Goal: Check status: Check status

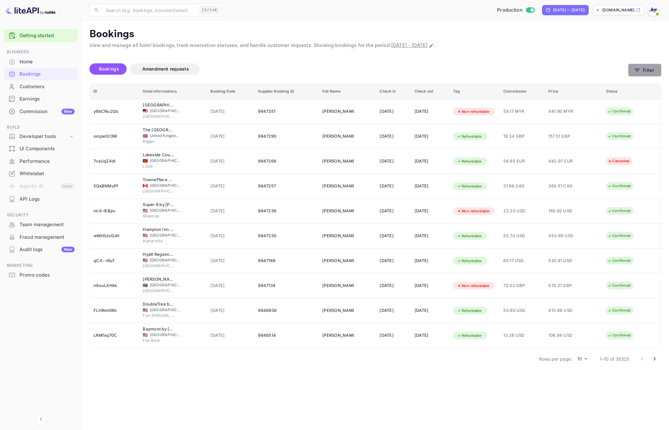
click at [643, 73] on button "Filter" at bounding box center [644, 70] width 33 height 13
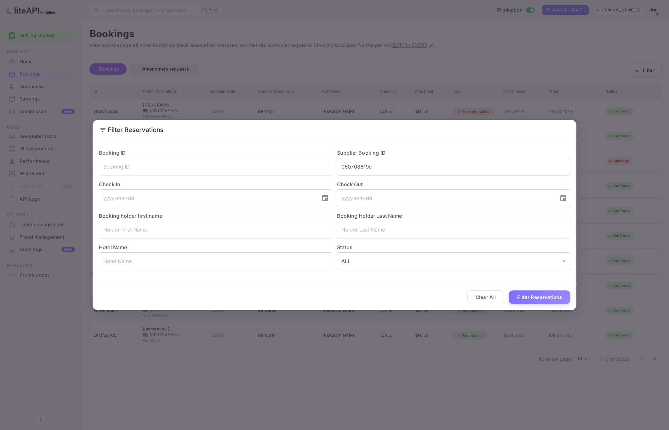
click at [356, 167] on input "060708619e" at bounding box center [453, 167] width 233 height 18
click at [357, 167] on input "060708619e" at bounding box center [453, 167] width 233 height 18
paste input "https://app.intercom.com/a/inbox/qoogyabx/inbox/admin/8033869/conversation/2154…"
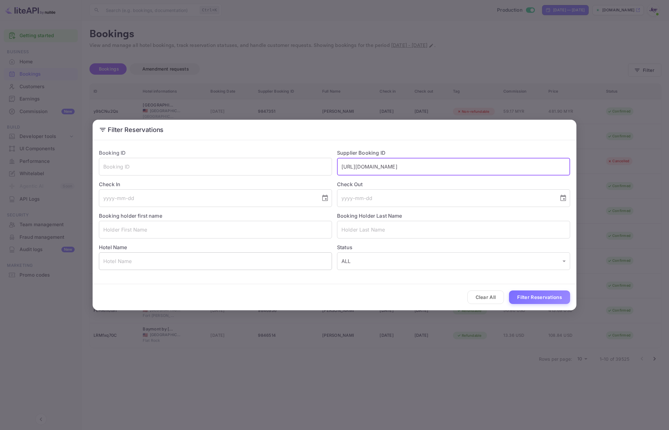
type input "060708619e"
click at [370, 166] on input "text" at bounding box center [453, 167] width 233 height 18
paste input "9742358"
type input "9742358"
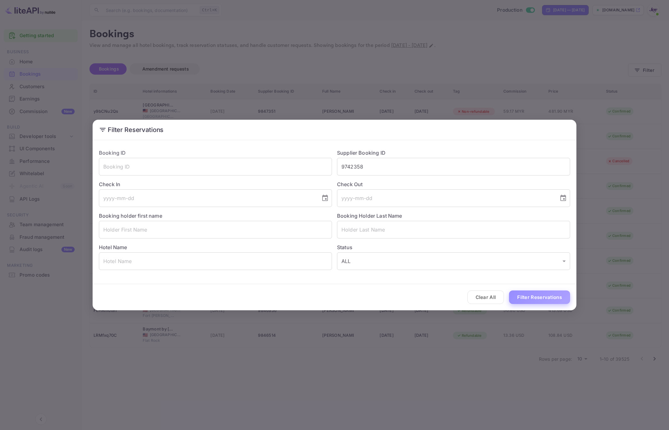
click at [541, 300] on button "Filter Reservations" at bounding box center [539, 297] width 61 height 14
click at [543, 300] on button "Filter Reservations" at bounding box center [539, 297] width 61 height 14
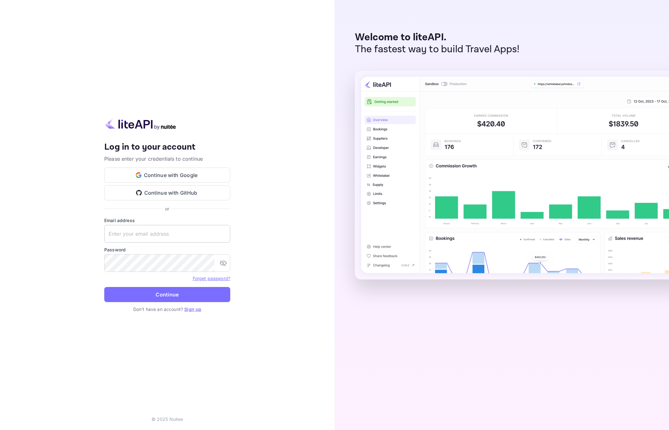
click at [153, 229] on input "text" at bounding box center [167, 234] width 126 height 18
paste input "[EMAIL_ADDRESS][DOMAIN_NAME]"
type input "[EMAIL_ADDRESS][DOMAIN_NAME]"
click at [161, 300] on button "Continue" at bounding box center [167, 294] width 126 height 15
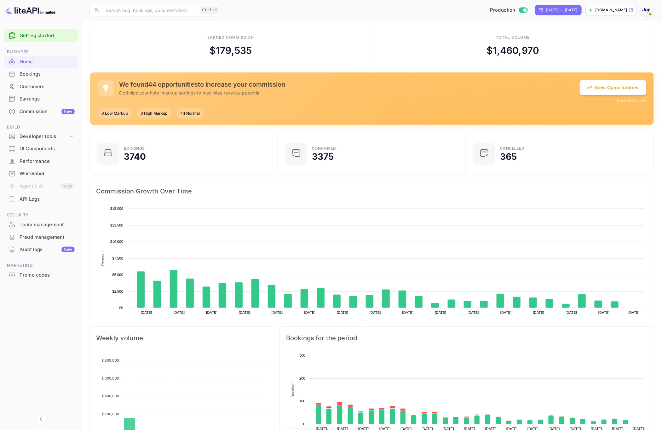
scroll to position [95, 177]
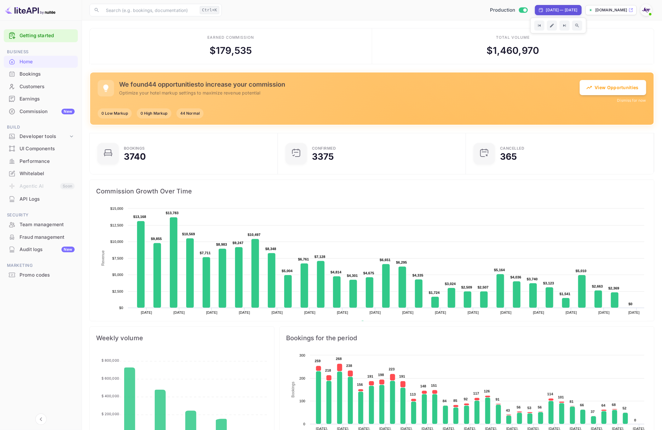
click at [546, 9] on div "[DATE] — [DATE]" at bounding box center [562, 10] width 32 height 6
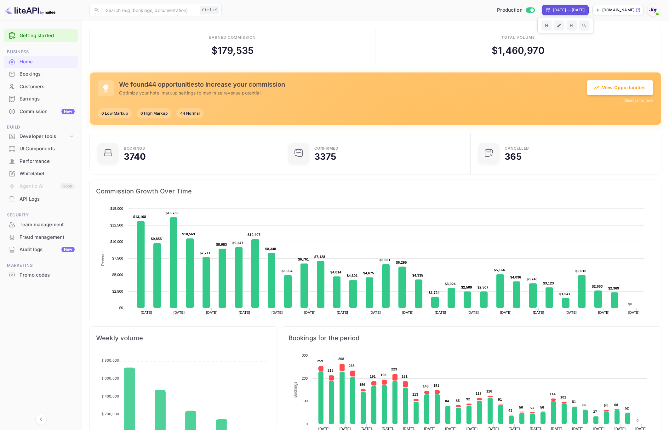
select select "8"
select select "2025"
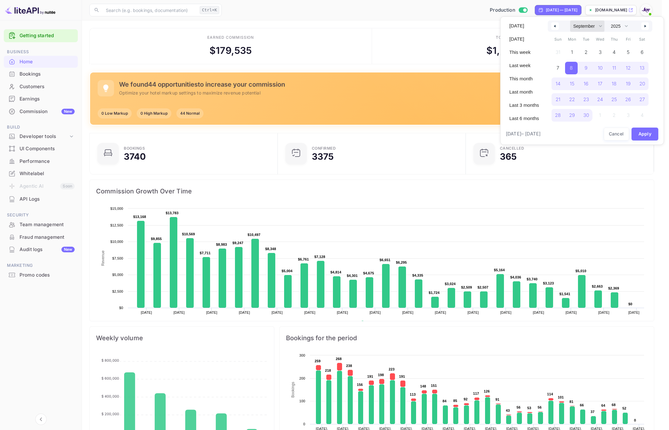
click at [591, 25] on select "January February March April May June July August September October November De…" at bounding box center [587, 25] width 34 height 11
select select "0"
click at [570, 20] on select "January February March April May June July August September October November De…" at bounding box center [587, 25] width 34 height 11
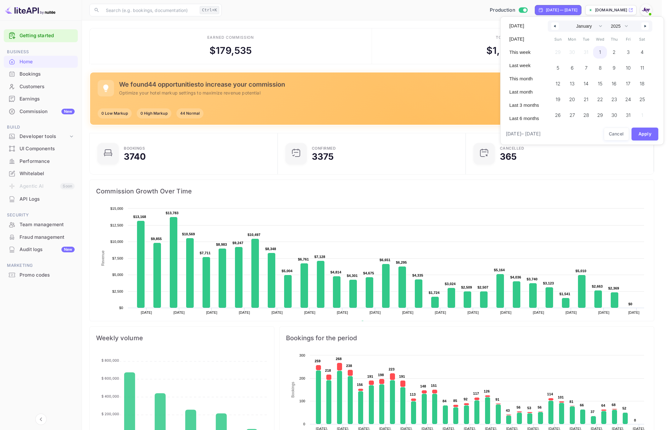
click at [597, 50] on span "1" at bounding box center [600, 52] width 14 height 13
click at [624, 27] on select "2030 2029 2028 2027 2026 2025 2024 2023 2022 2021 2020 2019 2018 2017 2016 2015…" at bounding box center [619, 25] width 23 height 11
click at [608, 20] on select "2030 2029 2028 2027 2026 2025 2024 2023 2022 2021 2020 2019 2018 2017 2016 2015…" at bounding box center [619, 25] width 23 height 11
click at [628, 51] on span "1" at bounding box center [628, 52] width 2 height 11
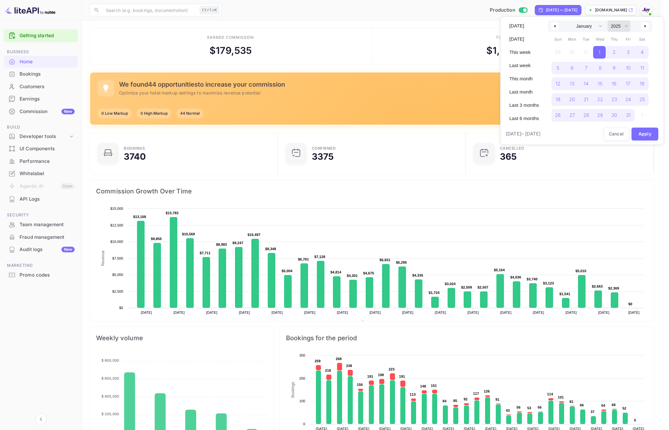
click at [628, 26] on select "2030 2029 2028 2027 2026 2025 2024 2023 2022 2021 2020 2019 2018 2017 2016 2015…" at bounding box center [619, 25] width 23 height 11
click at [608, 20] on select "2030 2029 2028 2027 2026 2025 2024 2023 2022 2021 2020 2019 2018 2017 2016 2015…" at bounding box center [619, 25] width 23 height 11
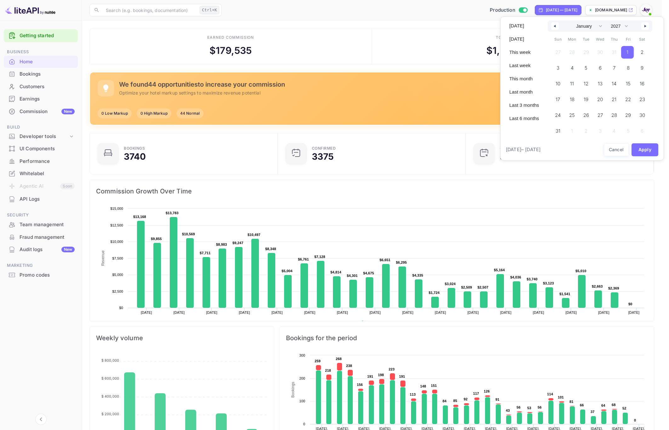
click at [629, 52] on span "1" at bounding box center [627, 52] width 13 height 13
click at [582, 27] on select "January February March April May June July August September October November De…" at bounding box center [587, 25] width 34 height 11
click at [570, 20] on select "January February March April May June July August September October November De…" at bounding box center [587, 25] width 34 height 11
click at [617, 27] on select "2030 2029 2028 2027 2026 2025 2024 2023 2022 2021 2020 2019 2018 2017 2016 2015…" at bounding box center [619, 25] width 23 height 11
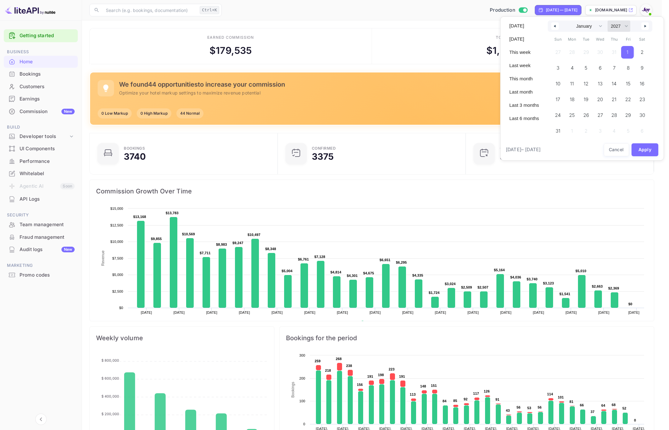
select select "2025"
click at [608, 20] on select "2030 2029 2028 2027 2026 2025 2024 2023 2022 2021 2020 2019 2018 2017 2016 2015…" at bounding box center [619, 25] width 23 height 11
click at [601, 52] on span "1" at bounding box center [600, 52] width 14 height 13
click at [646, 26] on icon "button" at bounding box center [646, 26] width 3 height 3
click at [640, 51] on span "1" at bounding box center [642, 52] width 14 height 13
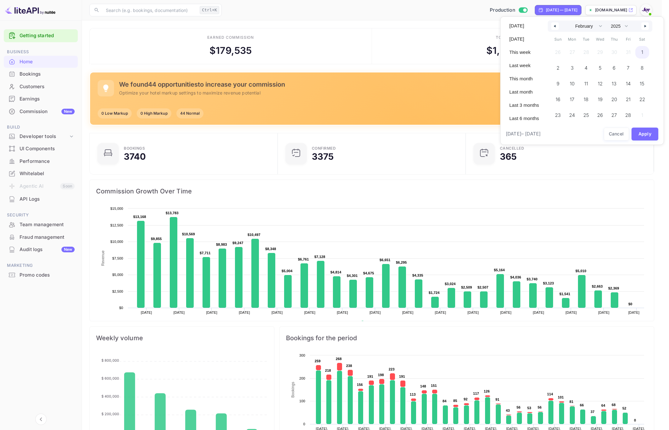
select select "0"
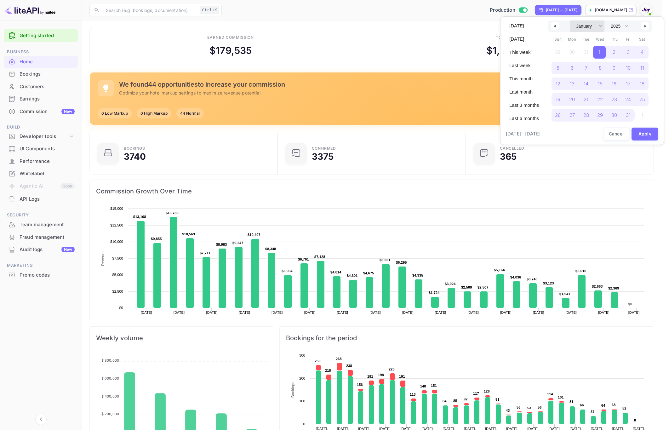
click at [589, 27] on select "January February March April May June July August September October November De…" at bounding box center [587, 25] width 34 height 11
click at [570, 20] on select "January February March April May June July August September October November De…" at bounding box center [587, 25] width 34 height 11
click at [613, 133] on button "Cancel" at bounding box center [616, 134] width 25 height 13
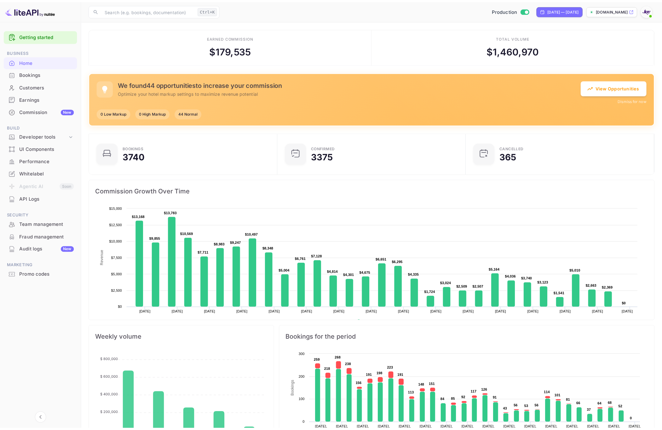
scroll to position [7, 8]
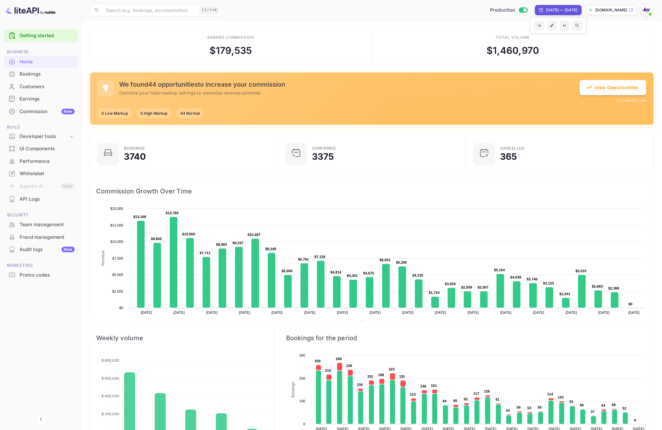
click at [565, 11] on div "[DATE] — [DATE]" at bounding box center [562, 10] width 32 height 6
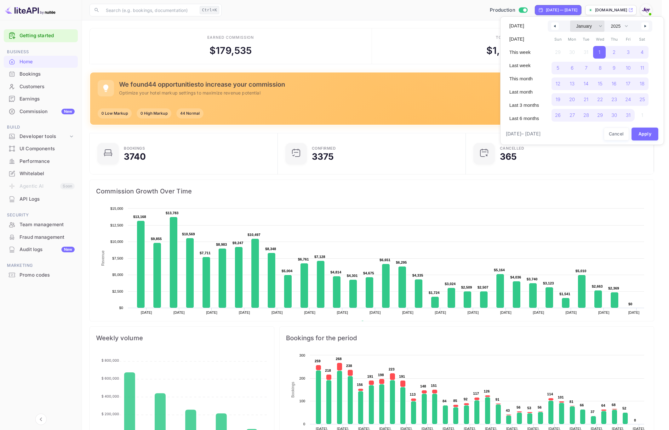
click at [585, 28] on select "January February March April May June July August September October November De…" at bounding box center [587, 25] width 34 height 11
click at [599, 52] on span "1" at bounding box center [600, 52] width 2 height 11
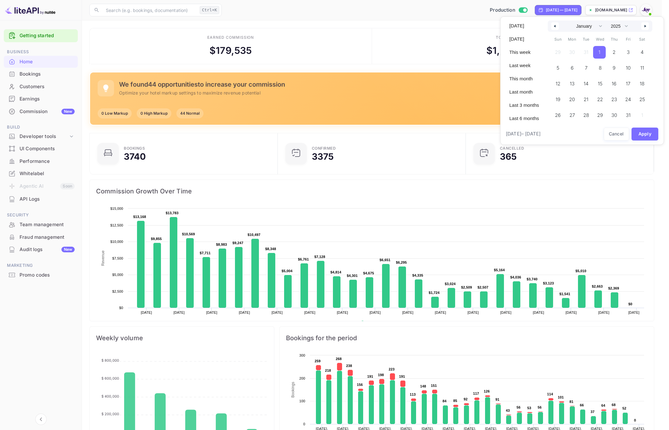
click at [599, 52] on span "1" at bounding box center [600, 52] width 2 height 11
click at [617, 26] on select "2030 2029 2028 2027 2026 2025 2024 2023 2022 2021 2020 2019 2018 2017 2016 2015…" at bounding box center [619, 25] width 23 height 11
click at [608, 20] on select "2030 2029 2028 2027 2026 2025 2024 2023 2022 2021 2020 2019 2018 2017 2016 2015…" at bounding box center [619, 25] width 23 height 11
click at [628, 52] on span "1" at bounding box center [628, 52] width 2 height 11
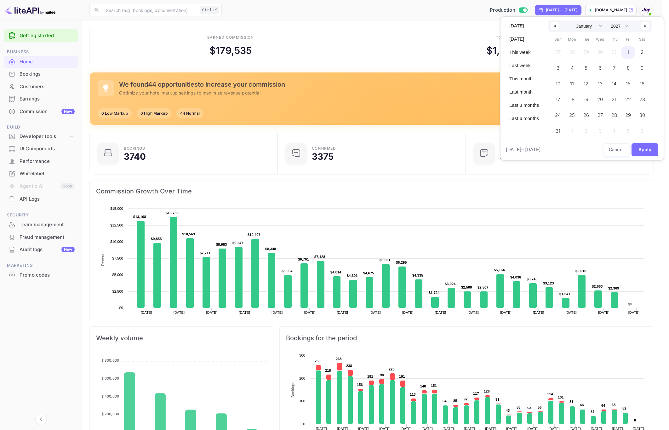
select select "2025"
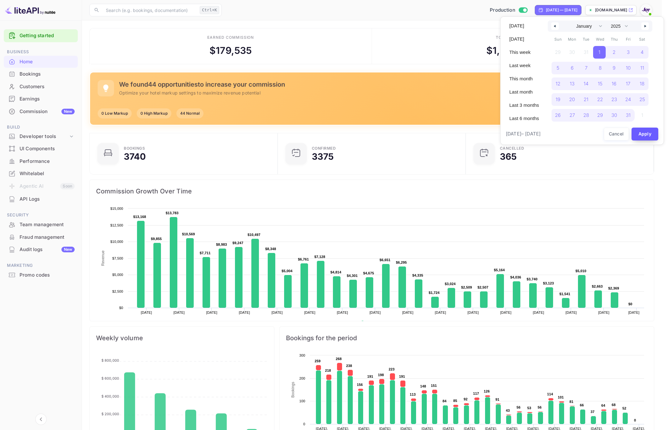
click at [646, 135] on button "Apply" at bounding box center [645, 134] width 27 height 13
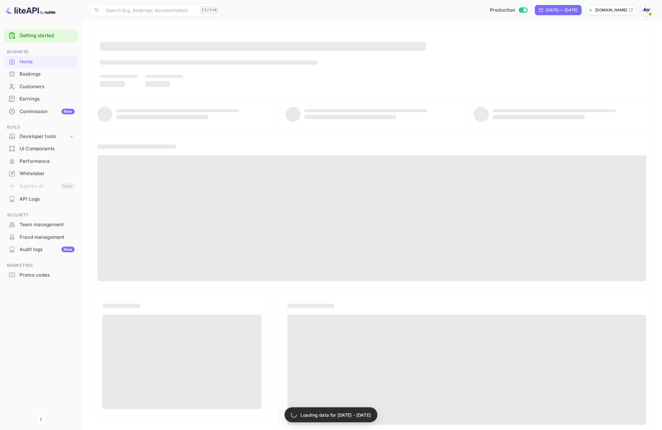
click at [29, 70] on div "Bookings" at bounding box center [41, 74] width 74 height 12
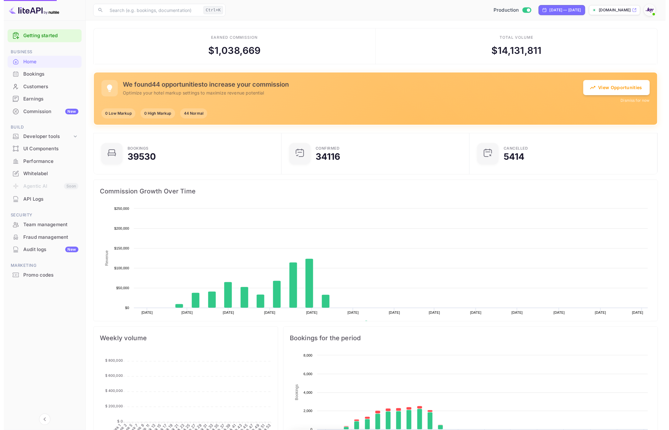
scroll to position [95, 177]
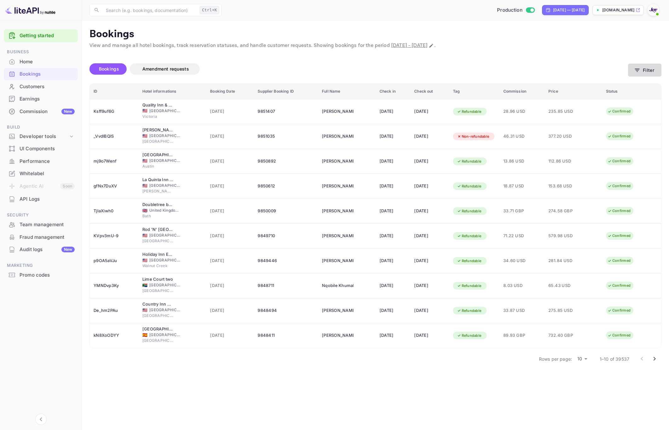
click at [654, 66] on button "Filter" at bounding box center [644, 70] width 33 height 13
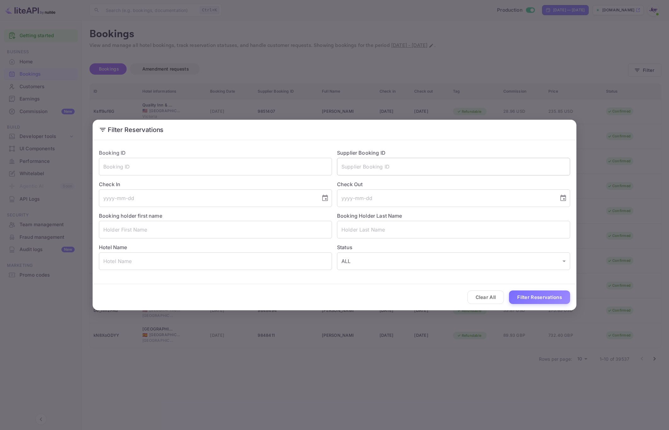
click at [397, 166] on input "text" at bounding box center [453, 167] width 233 height 18
paste input "9742358"
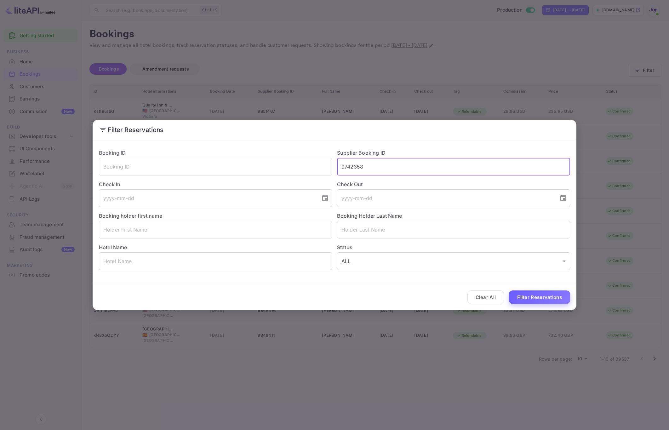
type input "9742358"
click at [525, 302] on button "Filter Reservations" at bounding box center [539, 297] width 61 height 14
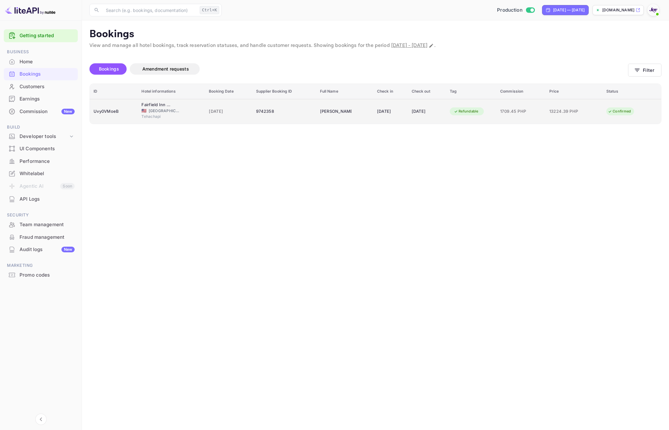
click at [334, 118] on td "[PERSON_NAME]" at bounding box center [344, 111] width 57 height 25
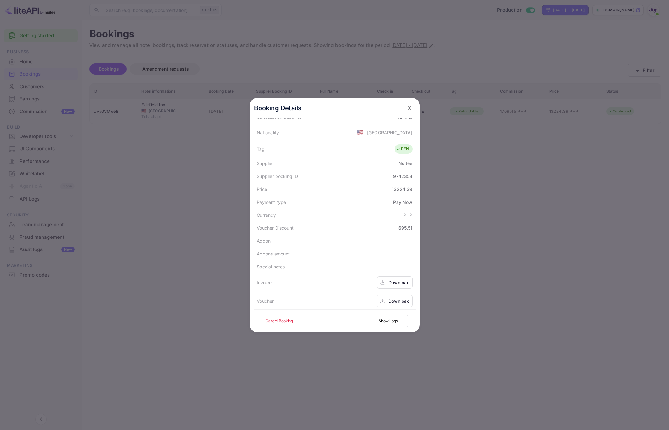
scroll to position [153, 0]
drag, startPoint x: 400, startPoint y: 210, endPoint x: 413, endPoint y: 214, distance: 13.7
click at [413, 214] on div "Booking Details Summary Timeline Message log Status CONFIRMED Booking ID Uvy0VM…" at bounding box center [335, 215] width 170 height 234
click at [378, 237] on div "Addon" at bounding box center [335, 237] width 162 height 13
click at [388, 277] on div "Download" at bounding box center [398, 279] width 21 height 7
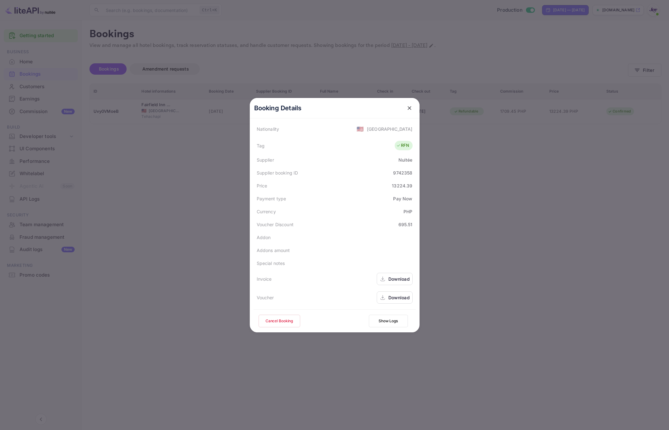
click at [393, 294] on div "Download" at bounding box center [398, 297] width 21 height 7
click at [435, 195] on div at bounding box center [334, 215] width 669 height 430
